Goal: Navigation & Orientation: Find specific page/section

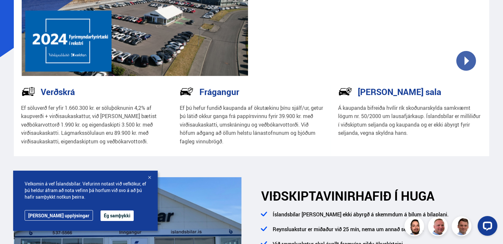
click at [101, 214] on button "Ég samþykki" at bounding box center [117, 215] width 33 height 11
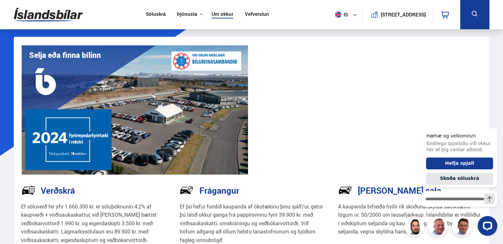
click at [148, 14] on link "Söluskrá" at bounding box center [156, 14] width 20 height 7
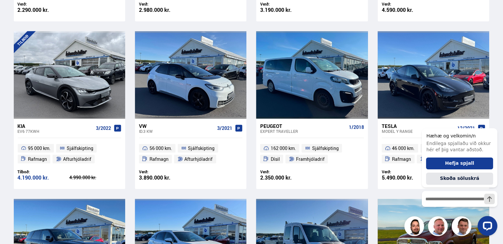
scroll to position [296, 0]
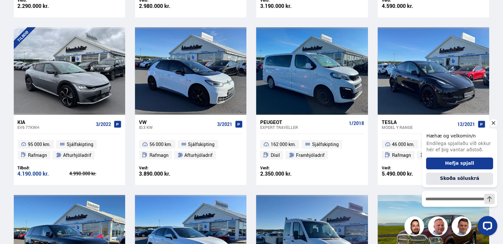
click at [493, 122] on icon "Hide greeting" at bounding box center [493, 123] width 8 height 8
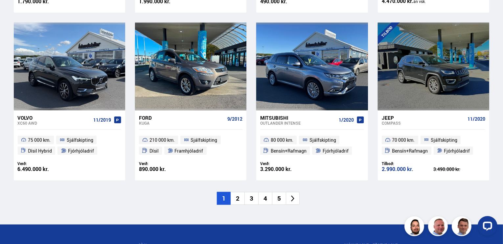
scroll to position [985, 0]
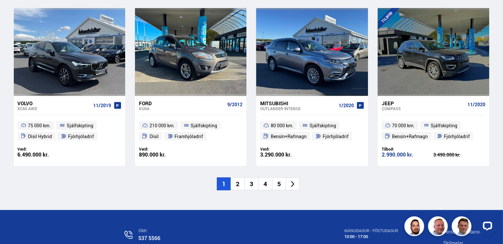
click at [237, 186] on li "2" at bounding box center [238, 183] width 14 height 13
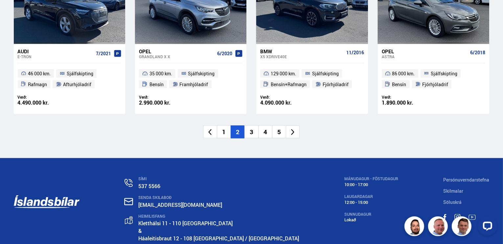
scroll to position [999, 0]
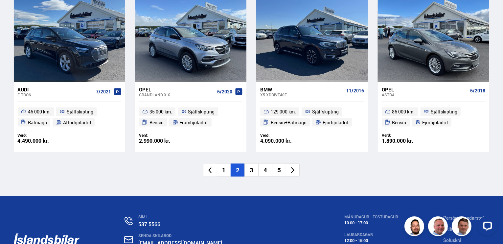
click at [250, 169] on li "3" at bounding box center [251, 170] width 14 height 13
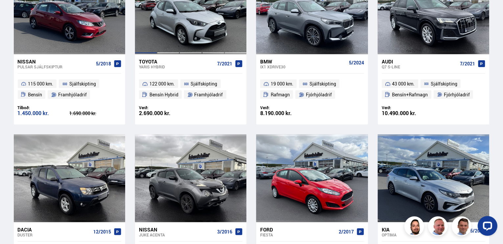
scroll to position [868, 0]
